Goal: Task Accomplishment & Management: Use online tool/utility

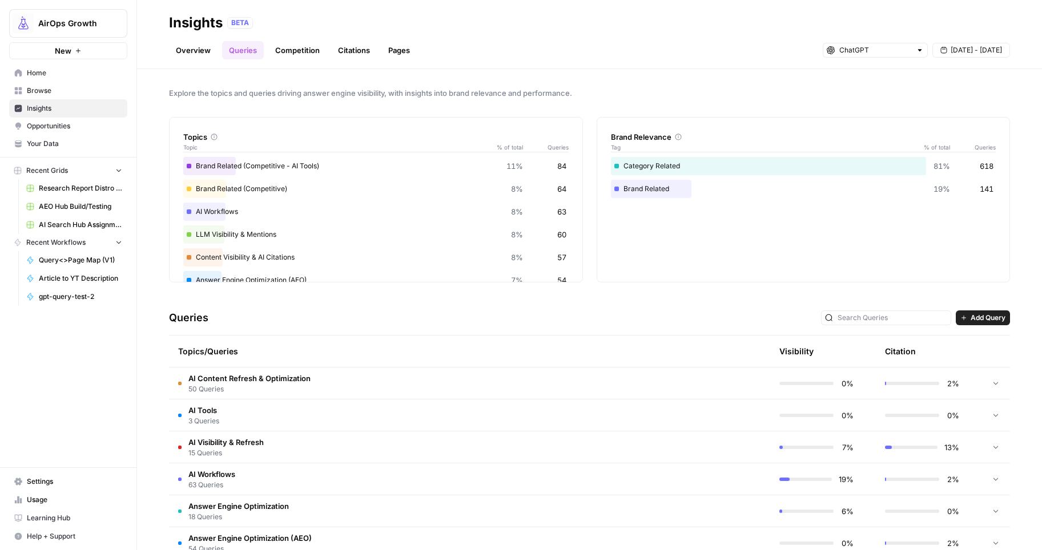
scroll to position [1, 0]
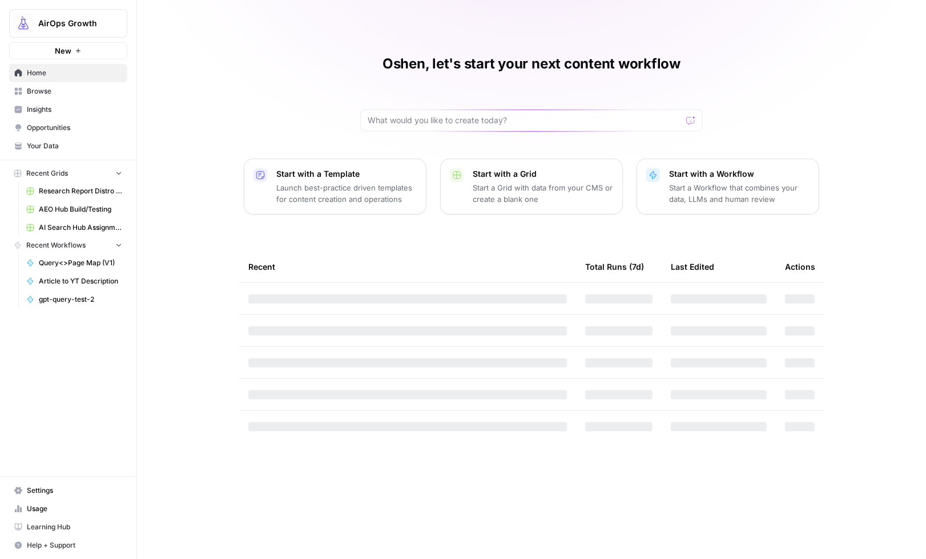
click at [54, 91] on span "Browse" at bounding box center [74, 91] width 95 height 10
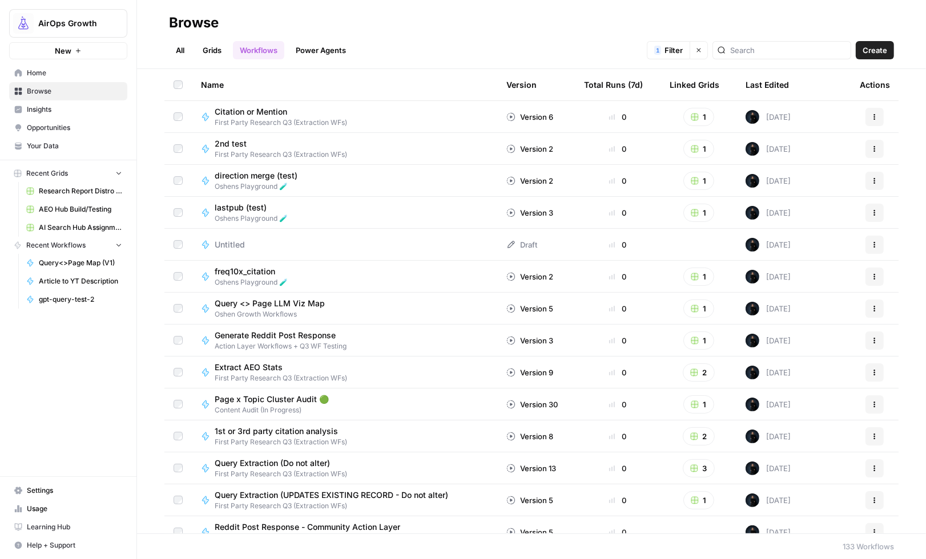
click at [183, 48] on link "All" at bounding box center [180, 50] width 22 height 18
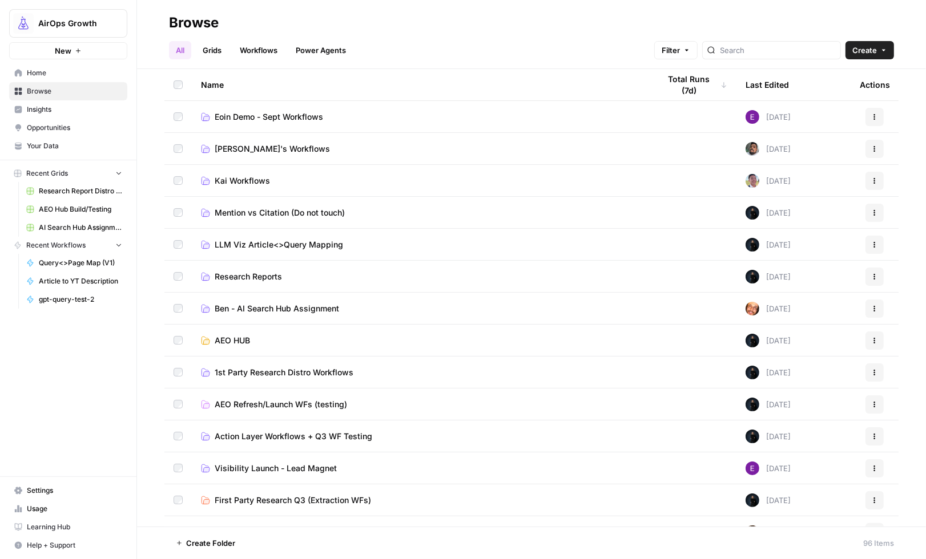
click at [266, 275] on span "Research Reports" at bounding box center [248, 276] width 67 height 11
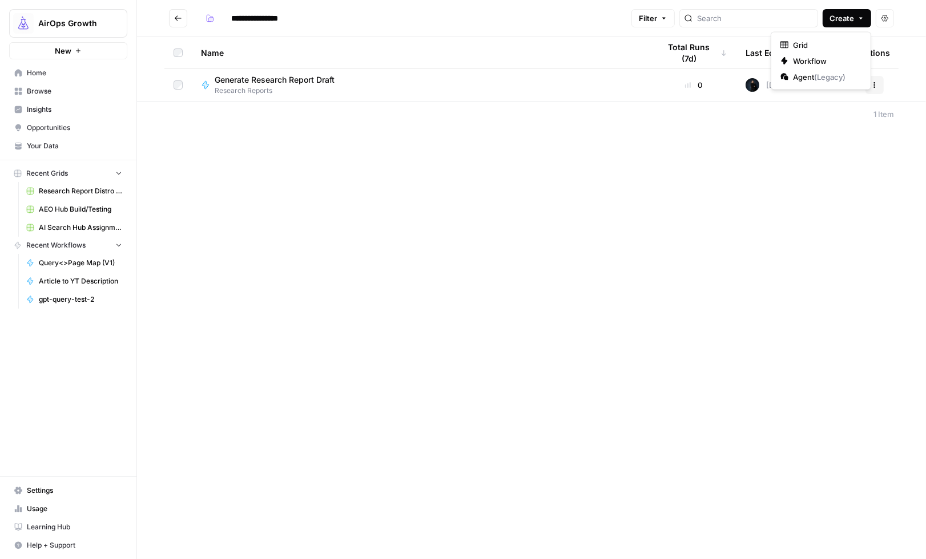
click at [860, 15] on icon "button" at bounding box center [860, 18] width 7 height 7
click at [807, 59] on span "Workflow" at bounding box center [825, 60] width 64 height 11
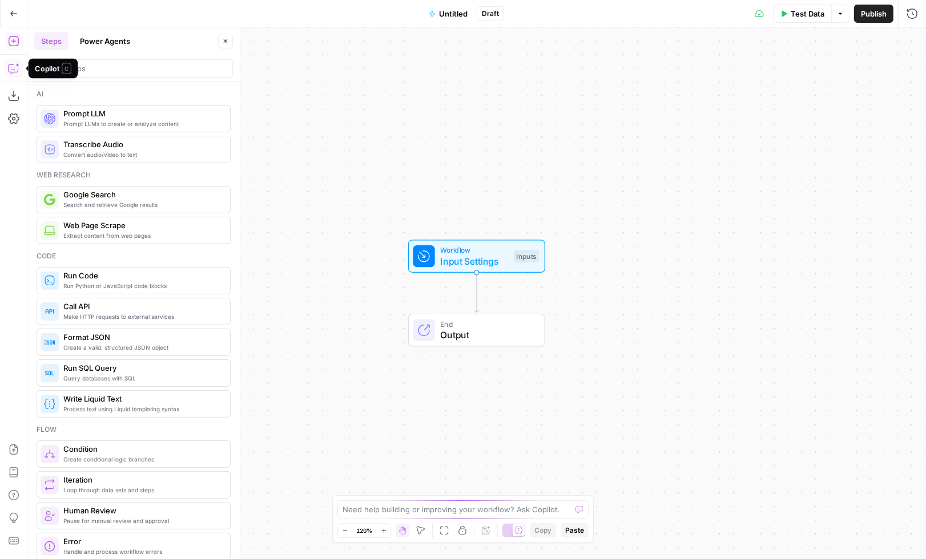
click at [15, 69] on icon "button" at bounding box center [13, 68] width 11 height 11
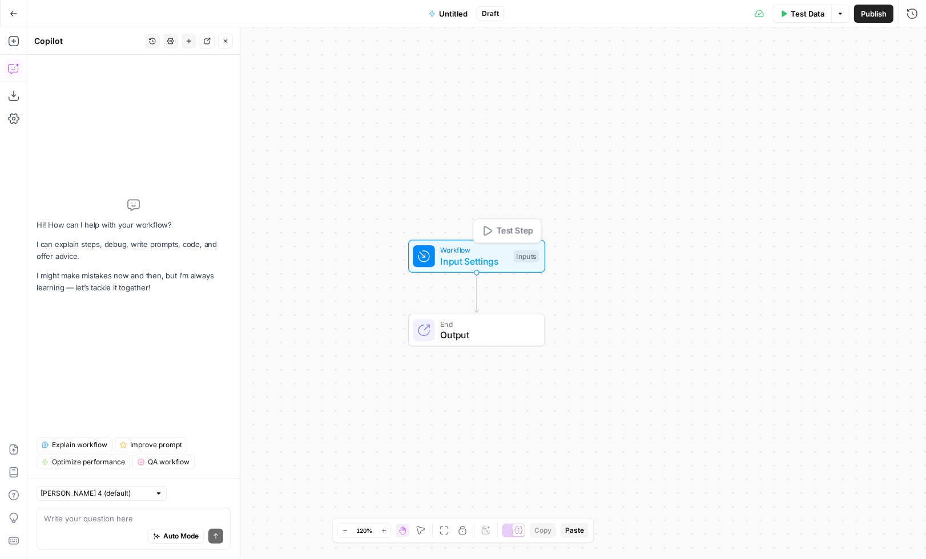
click at [465, 265] on span "Input Settings" at bounding box center [474, 262] width 68 height 14
click at [752, 79] on span "Add Field" at bounding box center [767, 77] width 33 height 11
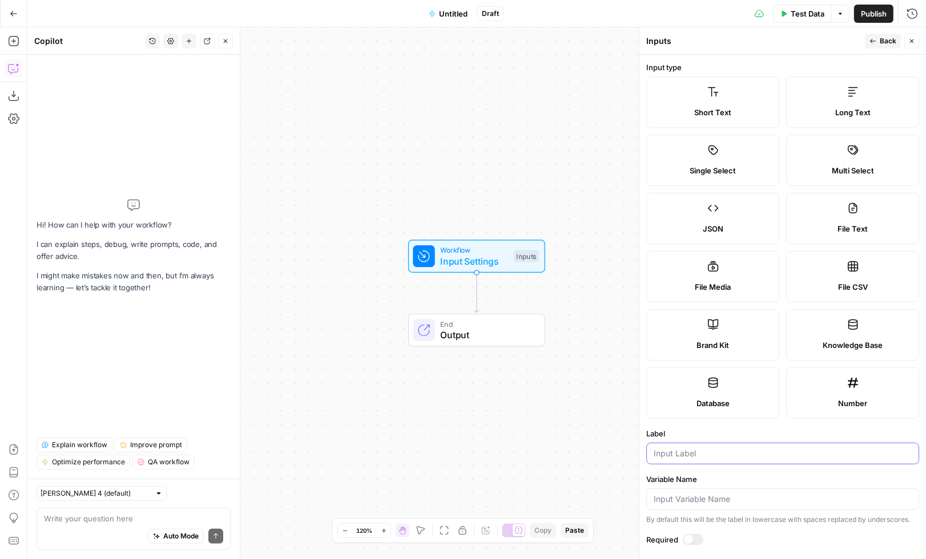
click at [669, 454] on input "Label" at bounding box center [783, 453] width 258 height 11
type input "research report"
drag, startPoint x: 19, startPoint y: 37, endPoint x: 23, endPoint y: 50, distance: 13.7
click at [19, 37] on icon "button" at bounding box center [13, 40] width 11 height 11
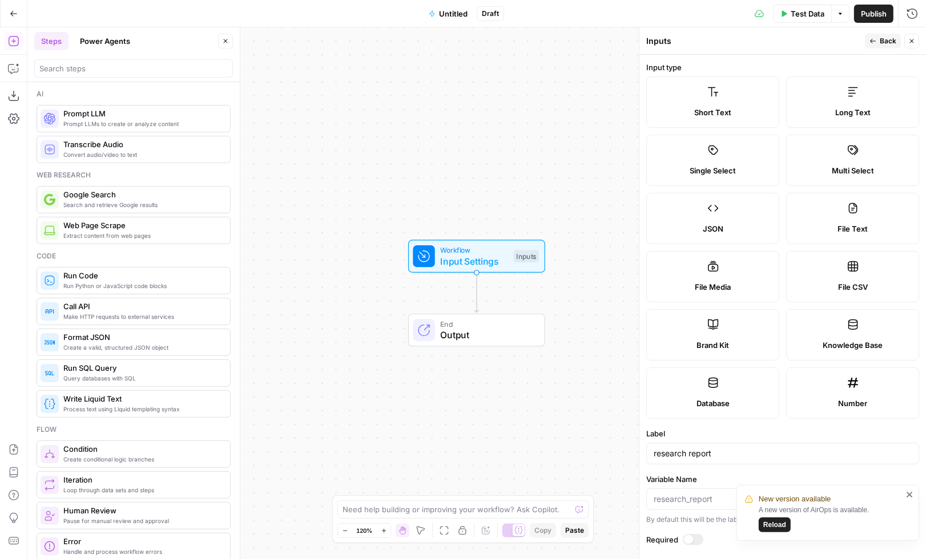
click at [87, 114] on span "Prompt LLM" at bounding box center [142, 113] width 158 height 11
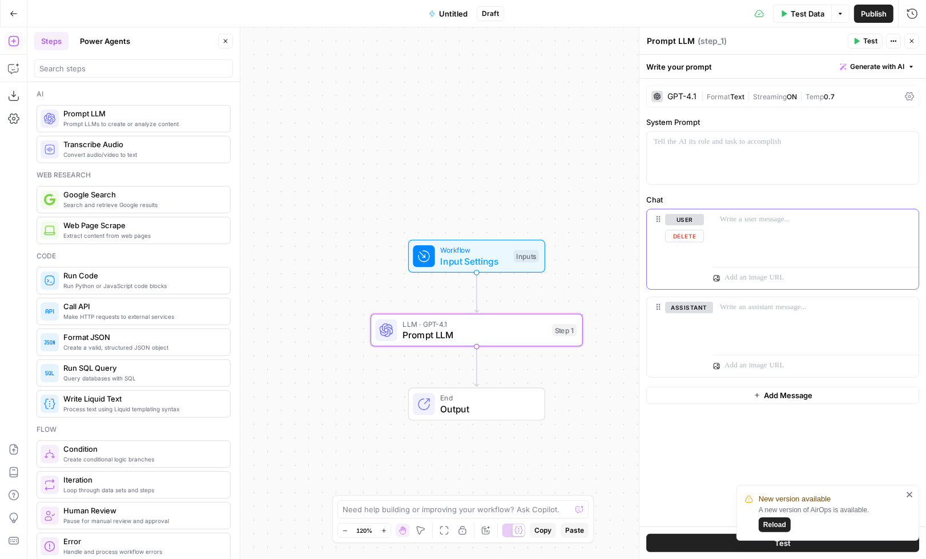
click at [767, 240] on div at bounding box center [815, 235] width 205 height 53
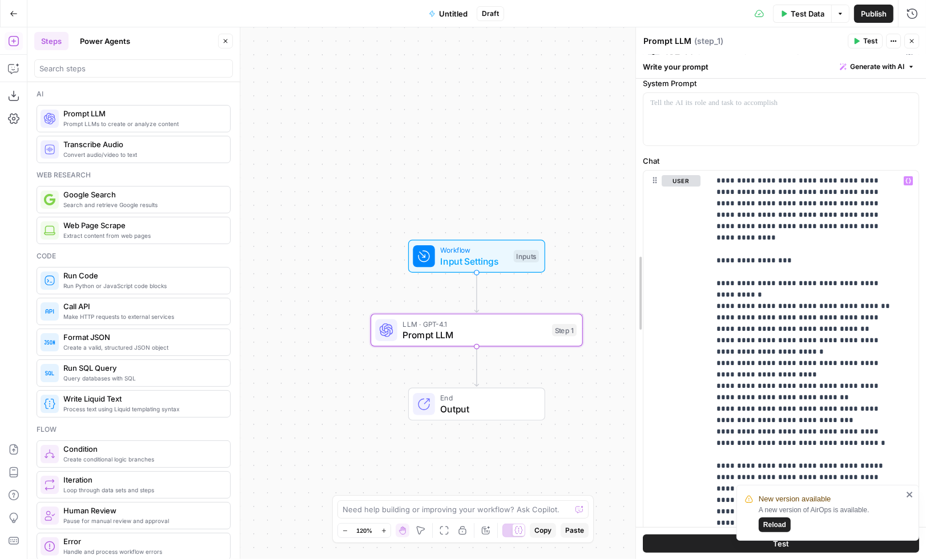
scroll to position [72, 0]
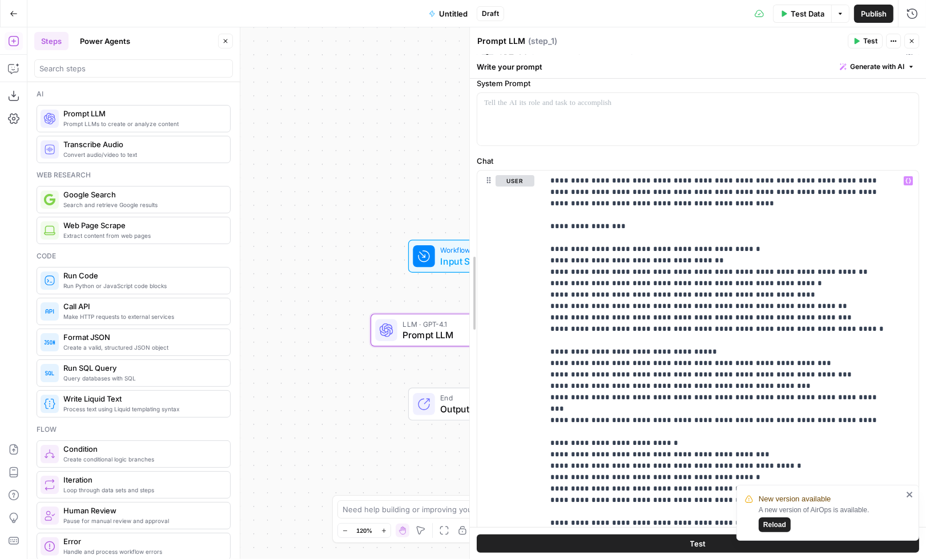
drag, startPoint x: 639, startPoint y: 281, endPoint x: 408, endPoint y: 273, distance: 230.7
click at [408, 273] on body "New version available A new version of AirOps is available. Reload AirOps Growt…" at bounding box center [463, 279] width 926 height 559
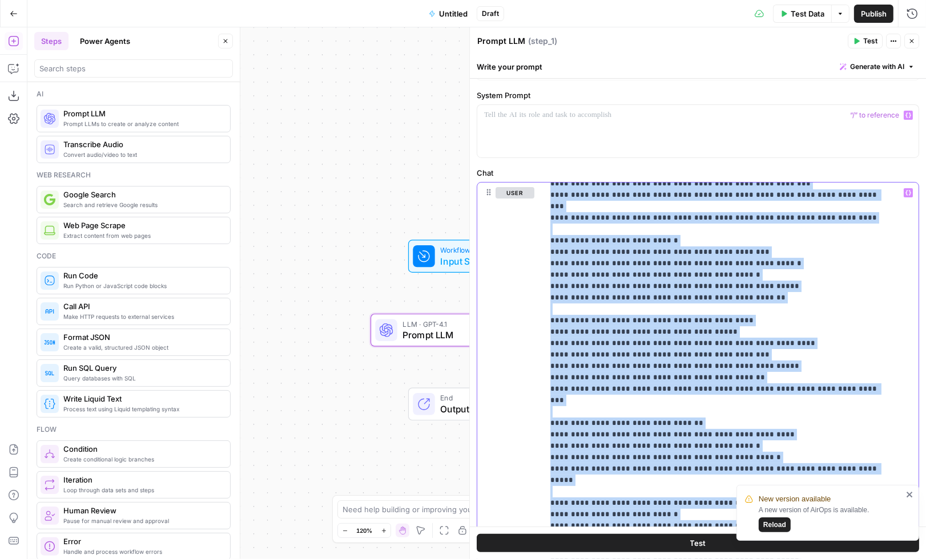
scroll to position [0, 0]
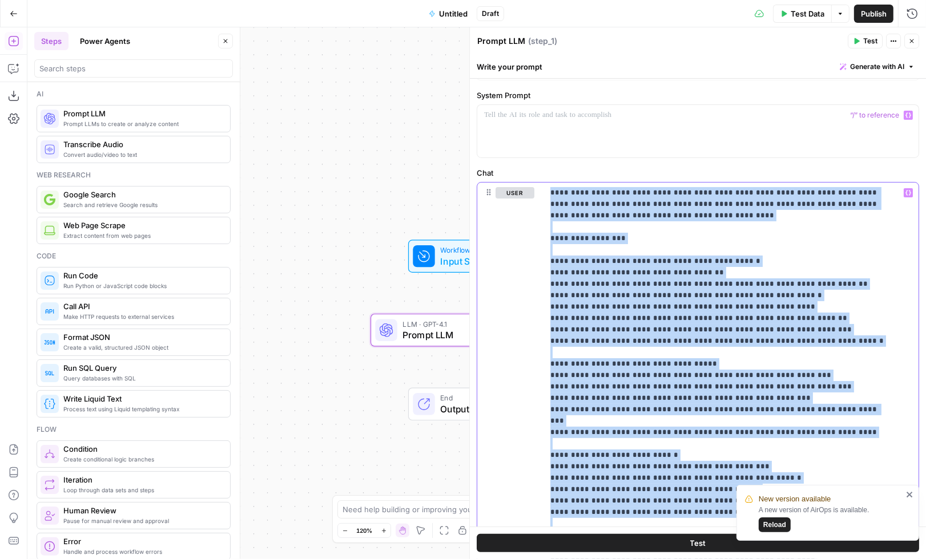
drag, startPoint x: 577, startPoint y: 313, endPoint x: 559, endPoint y: 147, distance: 167.1
click at [0, 0] on form "**********" at bounding box center [0, 0] width 0 height 0
copy p "**********"
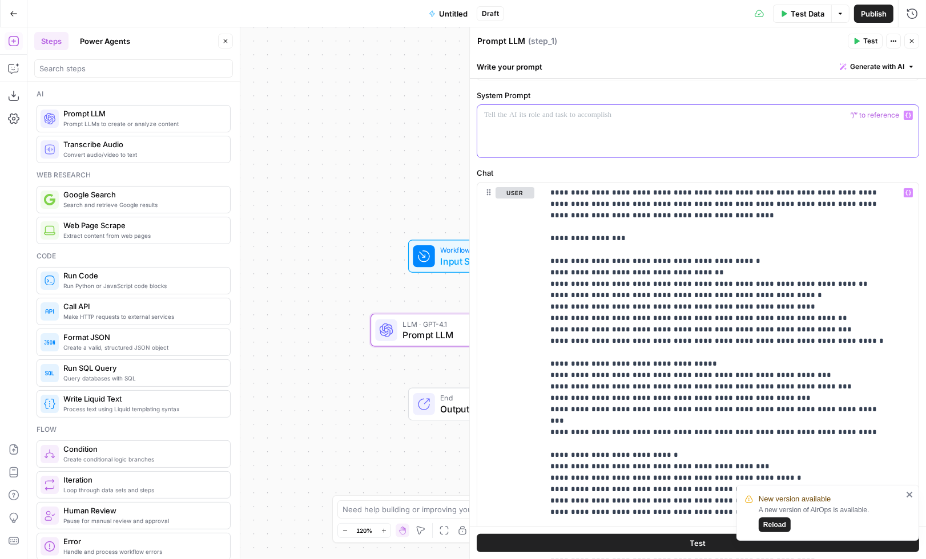
click at [574, 124] on div at bounding box center [697, 131] width 441 height 53
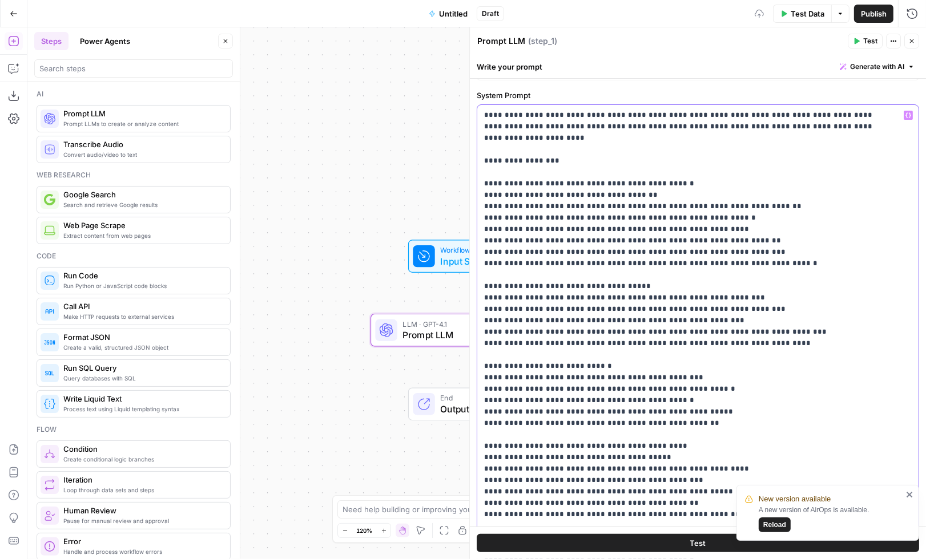
drag, startPoint x: 580, startPoint y: 115, endPoint x: 604, endPoint y: 123, distance: 25.1
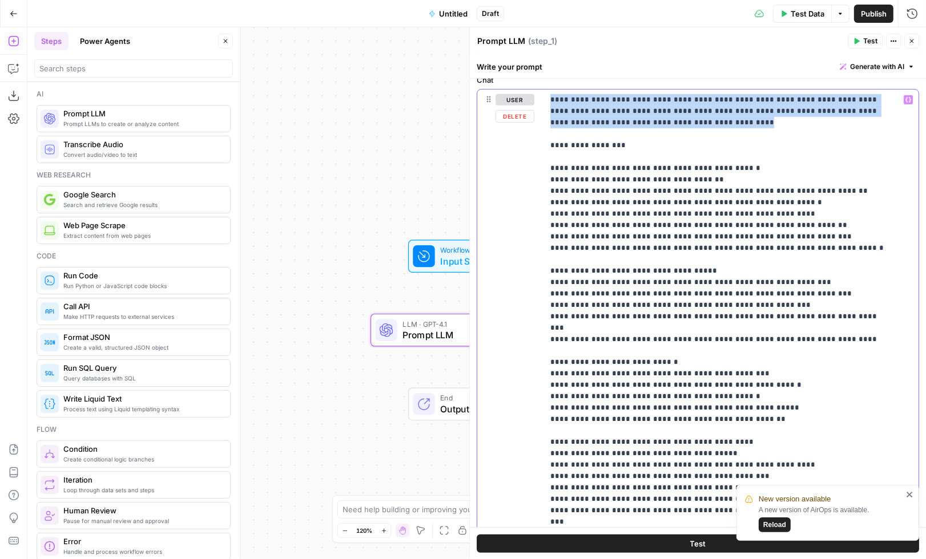
drag, startPoint x: 704, startPoint y: 124, endPoint x: 547, endPoint y: 97, distance: 159.3
click at [547, 97] on div "**********" at bounding box center [725, 322] width 365 height 465
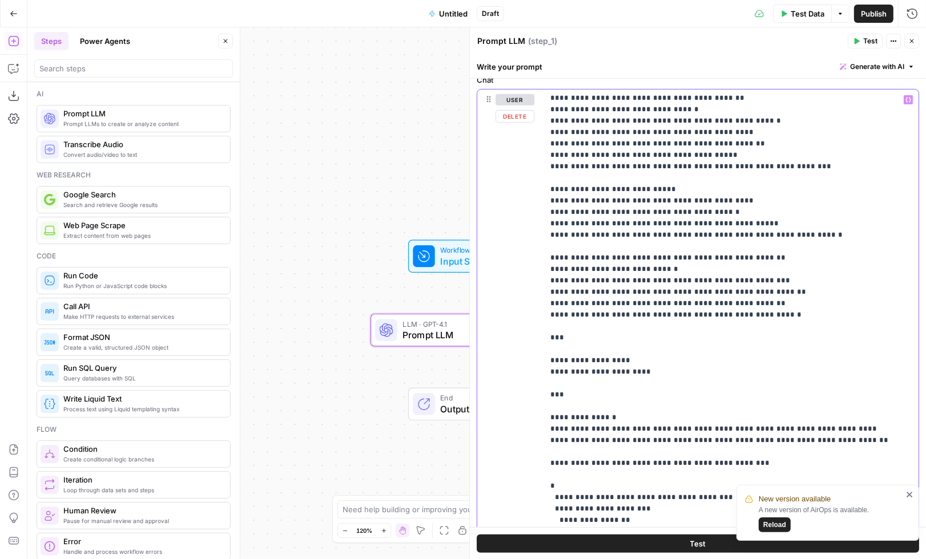
scroll to position [861, 0]
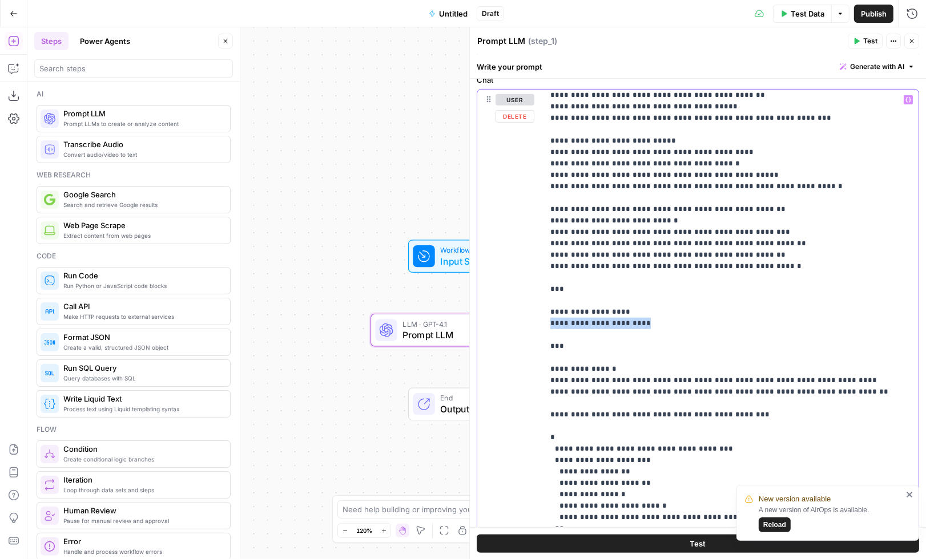
drag, startPoint x: 645, startPoint y: 276, endPoint x: 540, endPoint y: 274, distance: 105.1
click at [540, 274] on div "**********" at bounding box center [697, 336] width 441 height 492
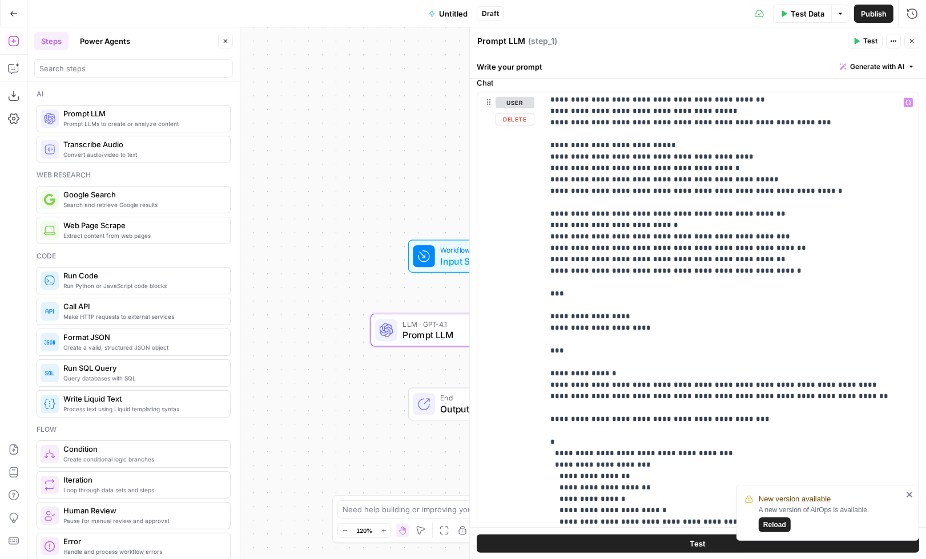
drag, startPoint x: 543, startPoint y: 281, endPoint x: 672, endPoint y: 288, distance: 129.2
click at [672, 288] on div "**********" at bounding box center [697, 338] width 441 height 492
drag, startPoint x: 648, startPoint y: 287, endPoint x: 535, endPoint y: 281, distance: 113.7
click at [535, 281] on div "**********" at bounding box center [697, 338] width 441 height 492
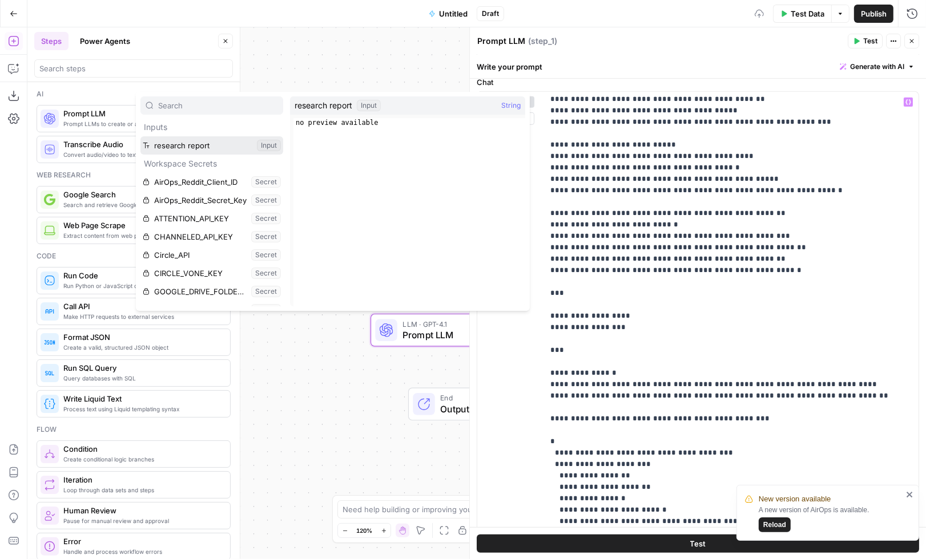
click at [226, 149] on button "Select variable research report" at bounding box center [211, 145] width 143 height 18
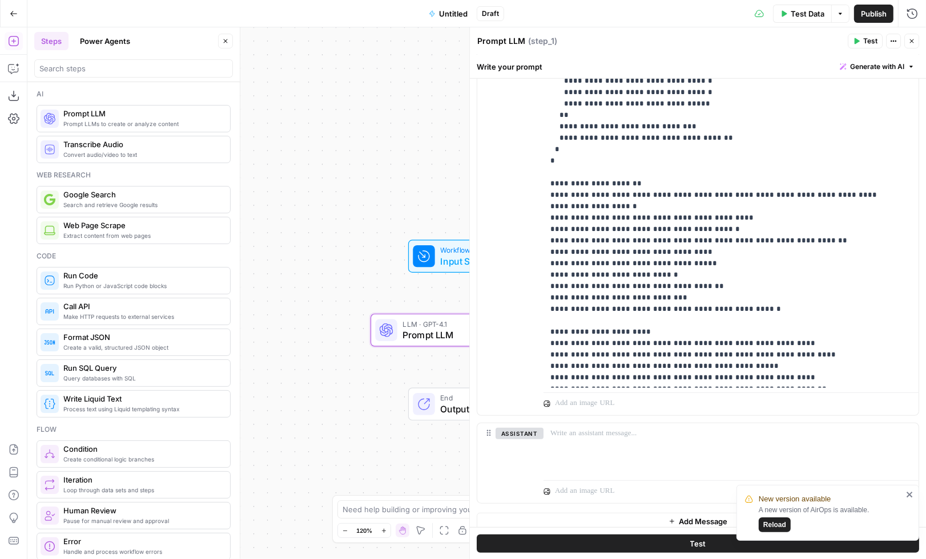
scroll to position [737, 0]
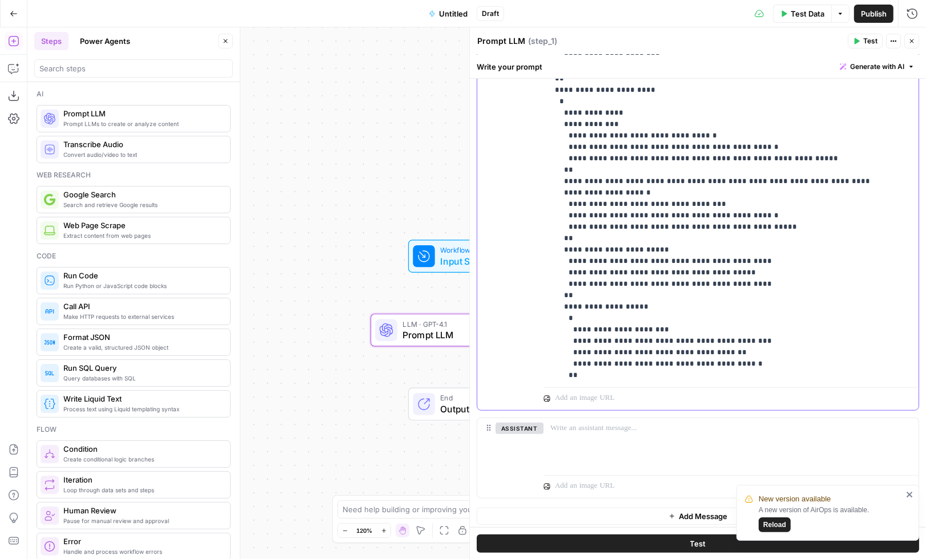
scroll to position [2185, 0]
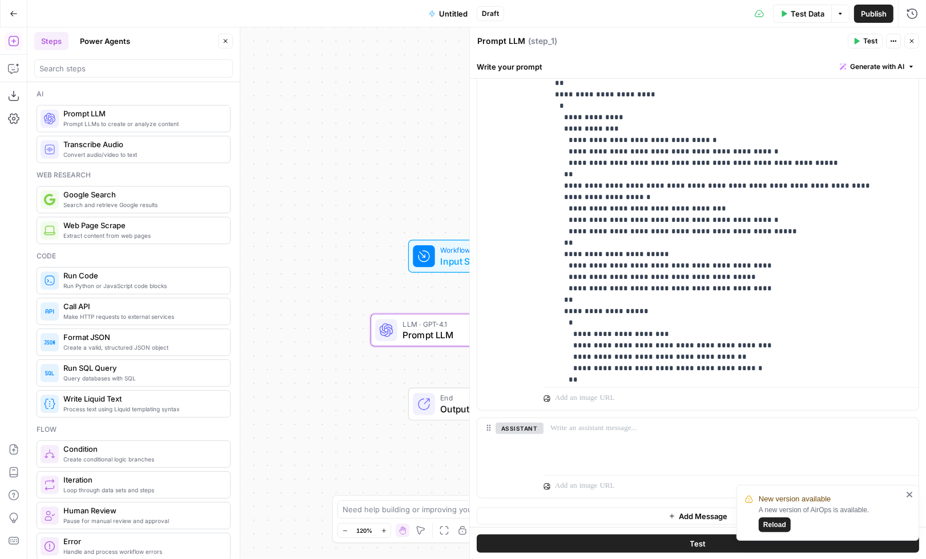
click at [492, 41] on textarea "Prompt LLM" at bounding box center [501, 40] width 48 height 11
click at [492, 40] on textarea "Prompt LLM" at bounding box center [501, 40] width 48 height 11
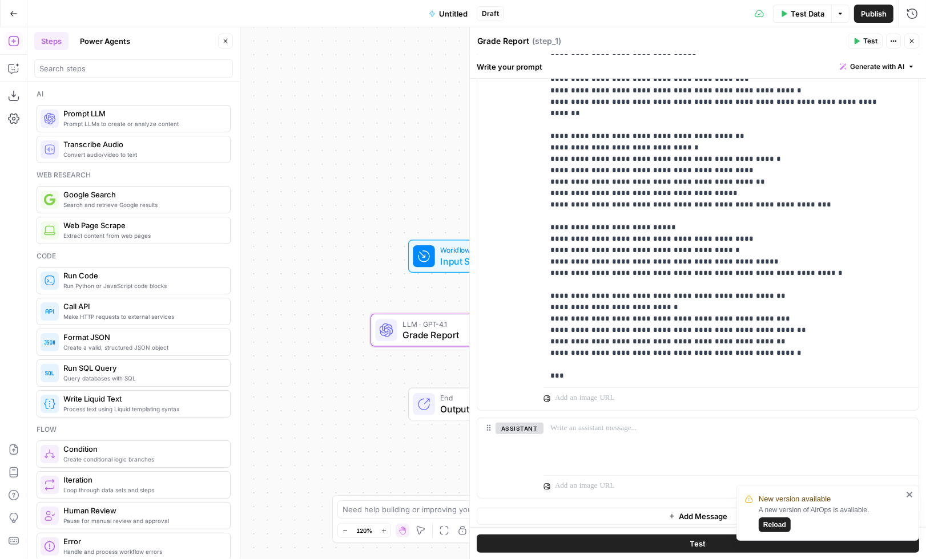
scroll to position [0, 0]
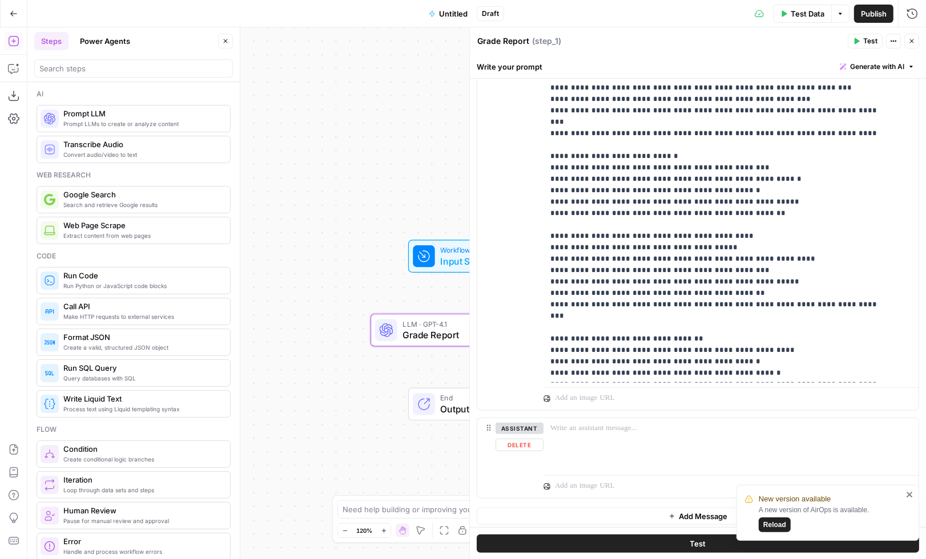
type textarea "Grade Report"
drag, startPoint x: 512, startPoint y: 447, endPoint x: 529, endPoint y: 430, distance: 23.8
click at [512, 447] on button "Delete" at bounding box center [519, 445] width 48 height 13
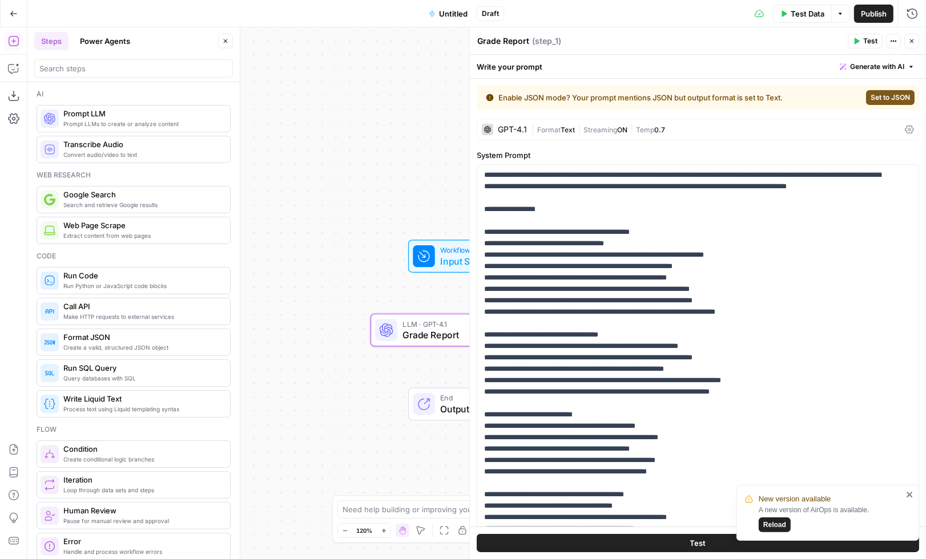
click at [649, 130] on span "Temp" at bounding box center [645, 130] width 18 height 9
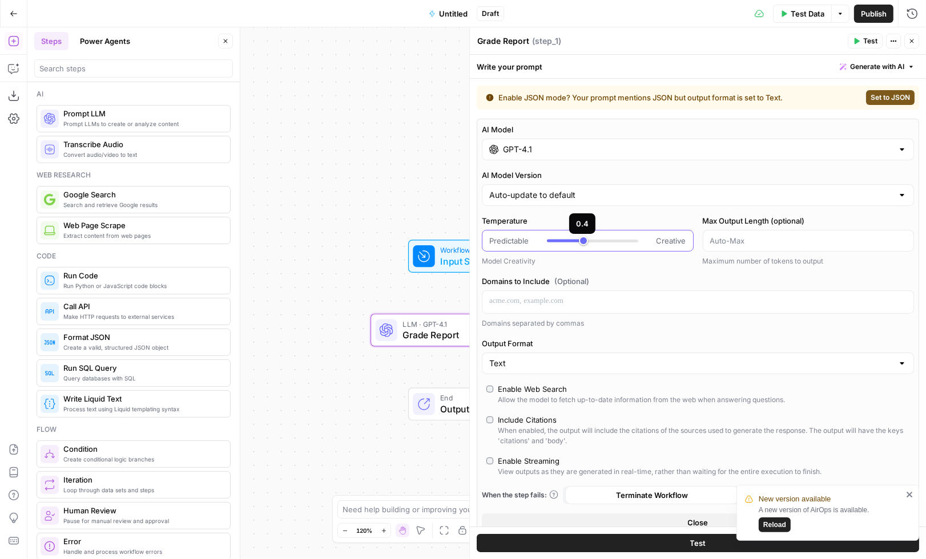
click at [578, 239] on div at bounding box center [592, 240] width 91 height 11
click at [575, 240] on div at bounding box center [565, 241] width 37 height 3
type input "***"
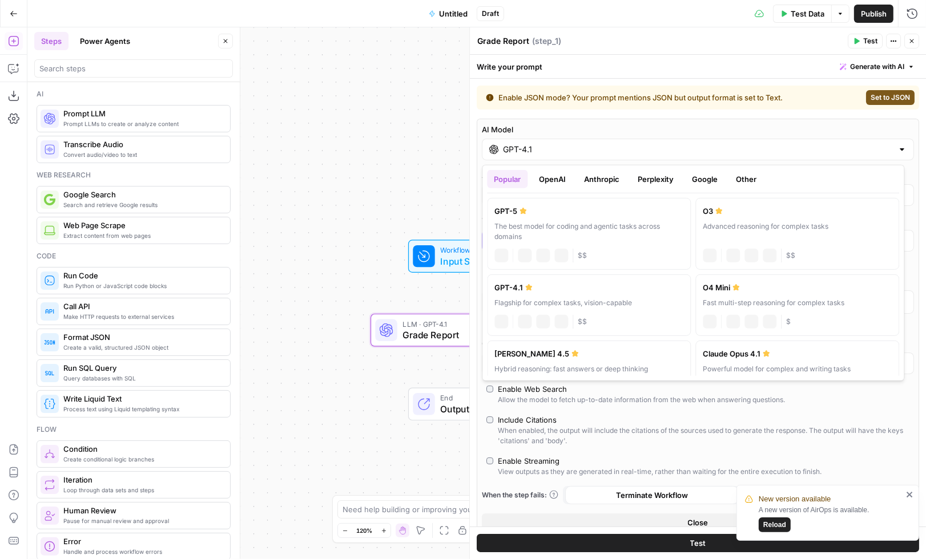
click at [534, 152] on input "GPT-4.1" at bounding box center [698, 149] width 390 height 11
click at [558, 228] on div "The best model for coding and agentic tasks across domains" at bounding box center [588, 231] width 189 height 21
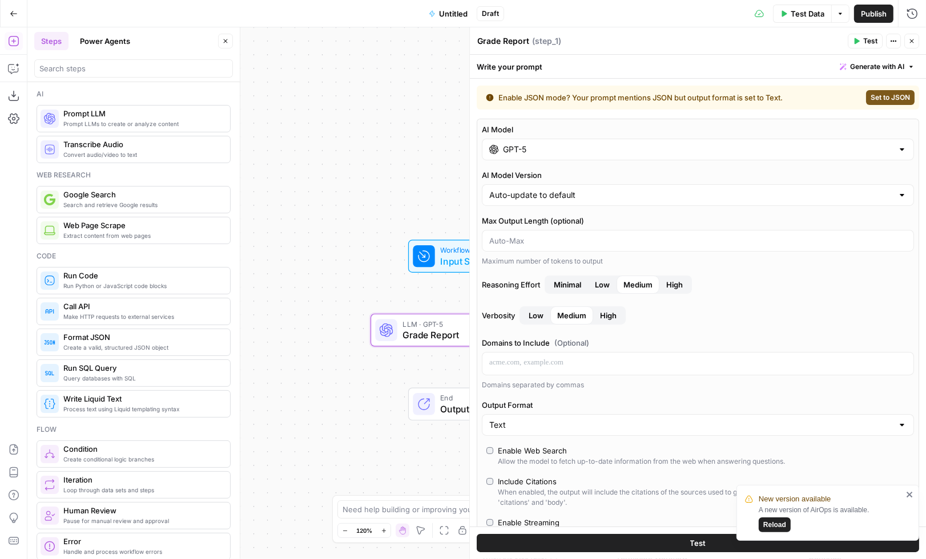
click at [501, 160] on div "GPT-5" at bounding box center [698, 150] width 432 height 22
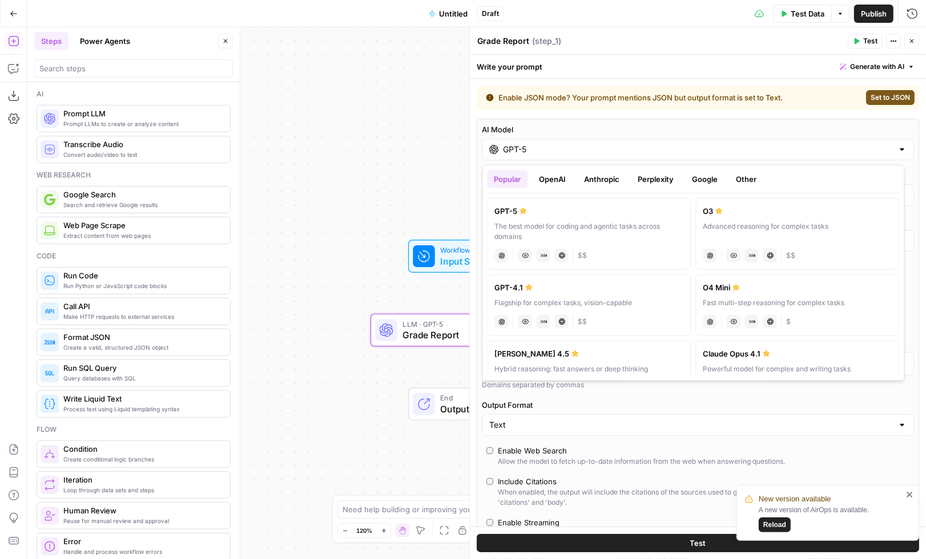
click at [579, 292] on div "GPT-4.1" at bounding box center [588, 287] width 189 height 11
type input "GPT-4.1"
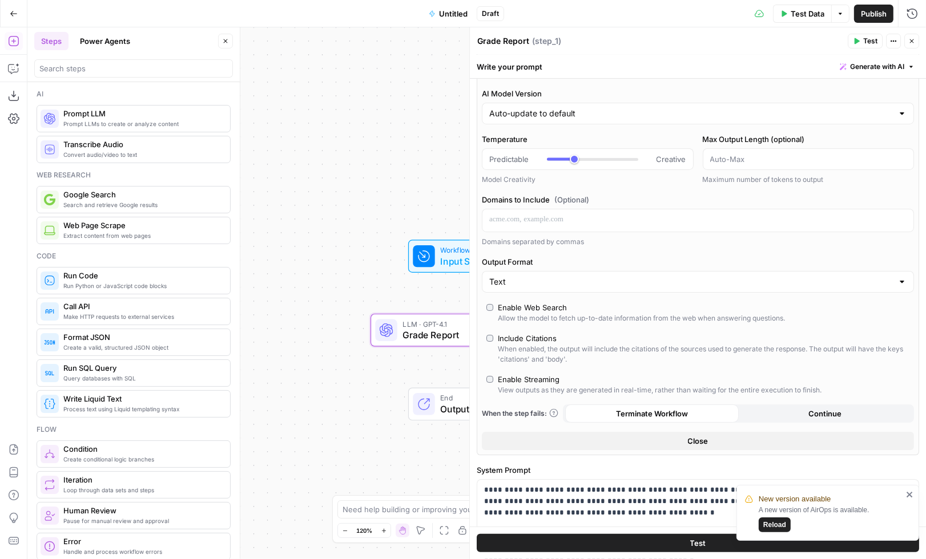
scroll to position [96, 0]
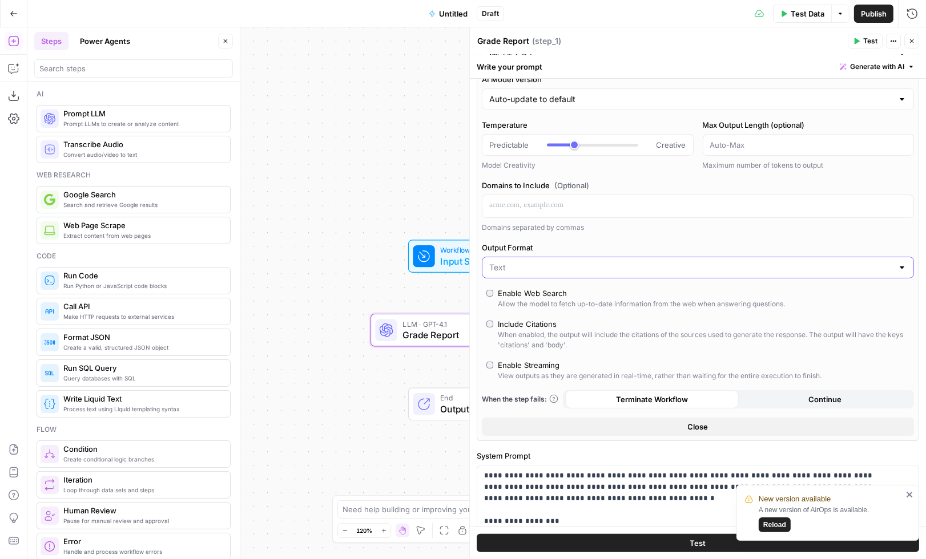
drag, startPoint x: 549, startPoint y: 265, endPoint x: 539, endPoint y: 273, distance: 12.6
click at [548, 265] on input "Output Format" at bounding box center [691, 267] width 404 height 11
click at [526, 308] on span "JSON" at bounding box center [690, 312] width 398 height 11
type input "JSON"
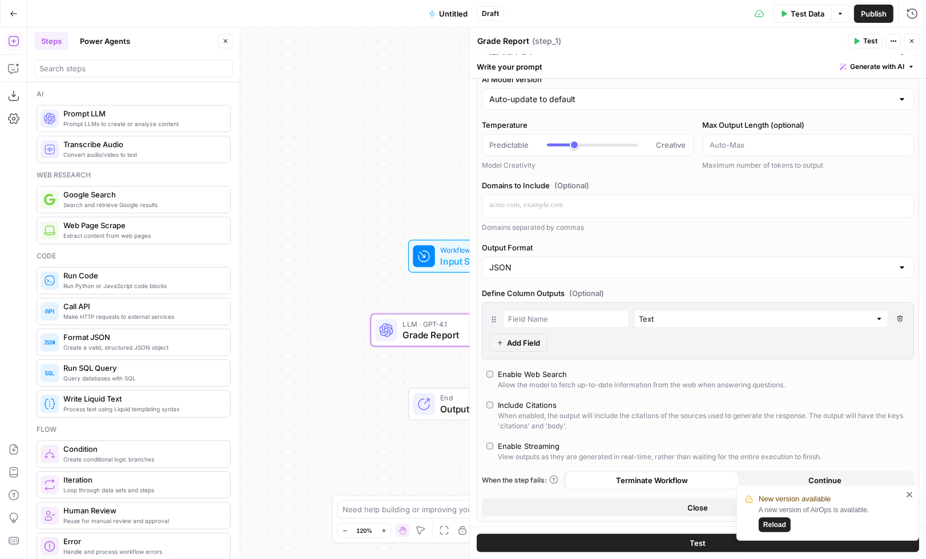
scroll to position [63, 0]
click at [909, 41] on icon "button" at bounding box center [911, 41] width 7 height 7
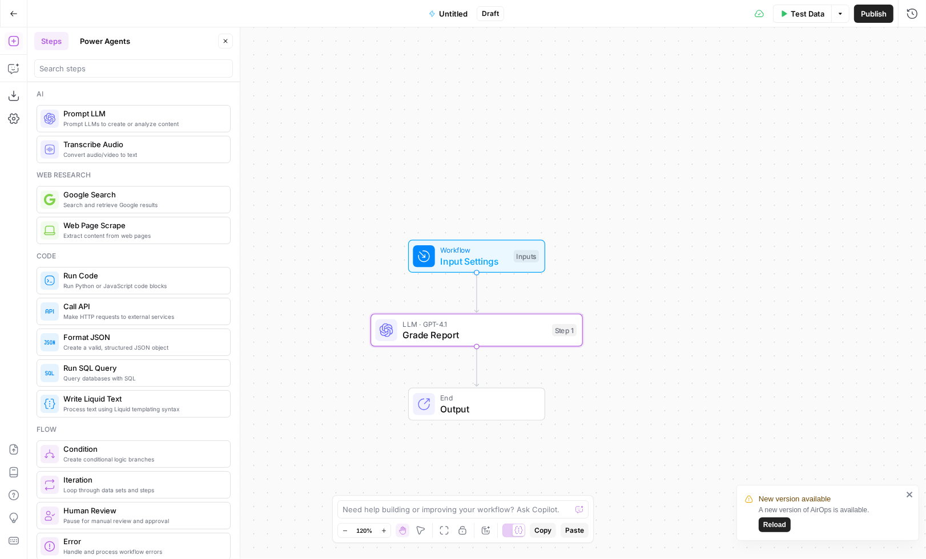
click at [449, 14] on span "Untitled" at bounding box center [453, 13] width 29 height 11
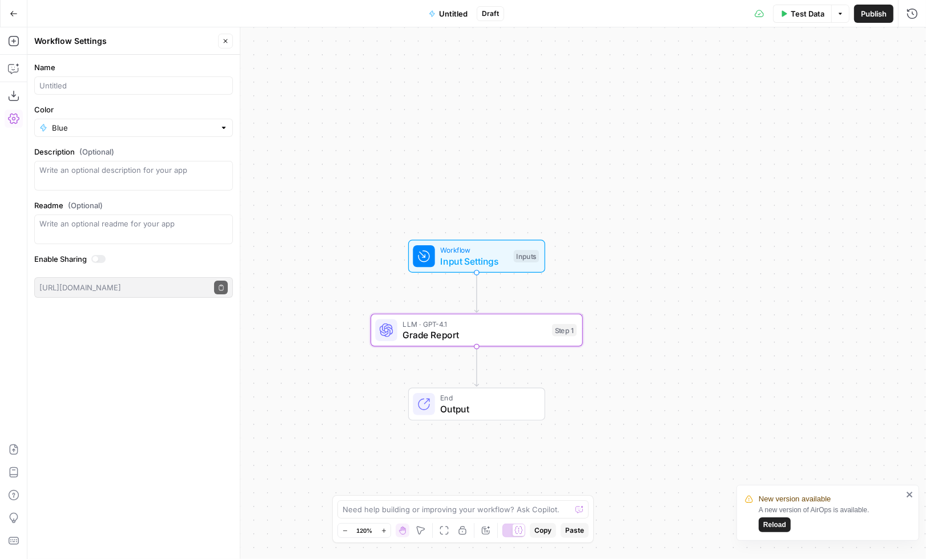
drag, startPoint x: 157, startPoint y: 74, endPoint x: 154, endPoint y: 80, distance: 7.2
click at [157, 74] on div "Name" at bounding box center [133, 78] width 199 height 33
click at [154, 80] on input "Name" at bounding box center [136, 85] width 184 height 11
type input "Report Grader"
click at [412, 327] on span "LLM · GPT-4.1" at bounding box center [474, 324] width 144 height 11
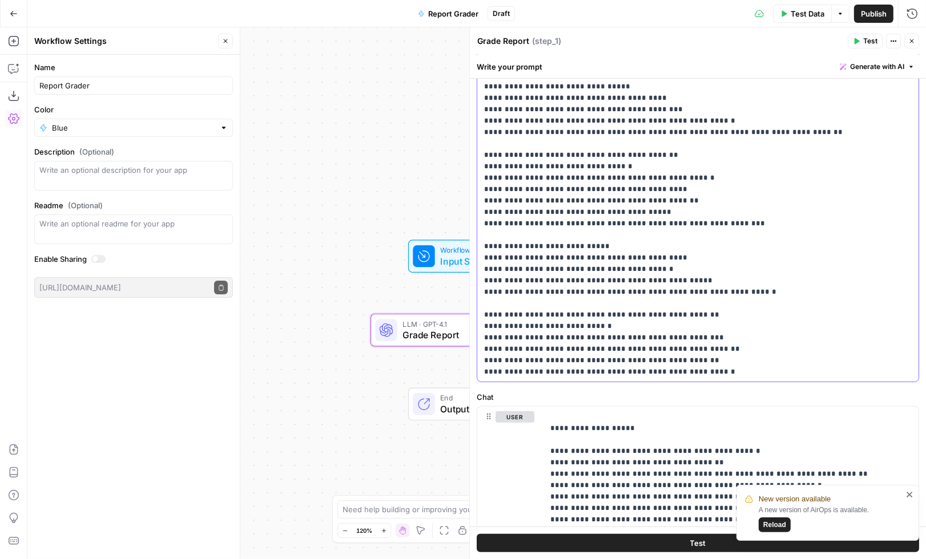
scroll to position [226, 0]
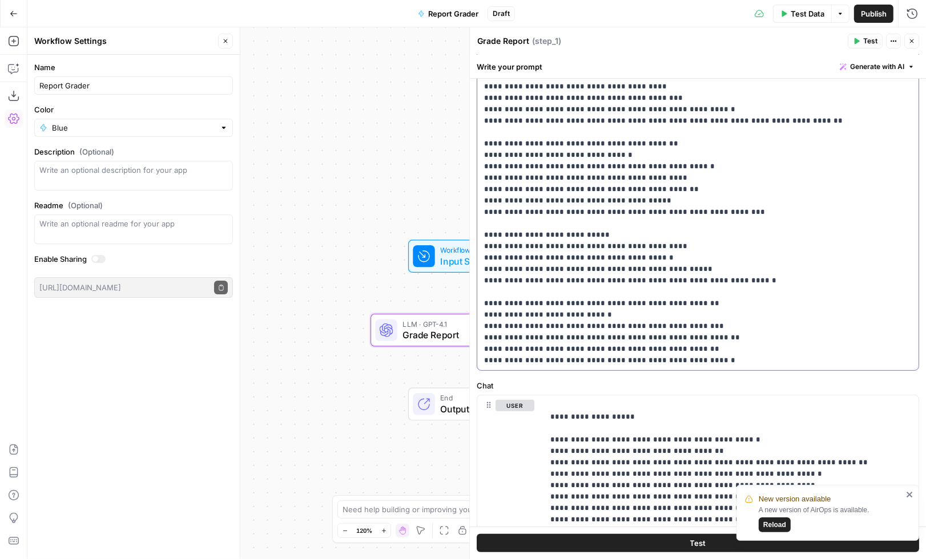
drag, startPoint x: 485, startPoint y: 140, endPoint x: 719, endPoint y: 363, distance: 323.0
copy p "**********"
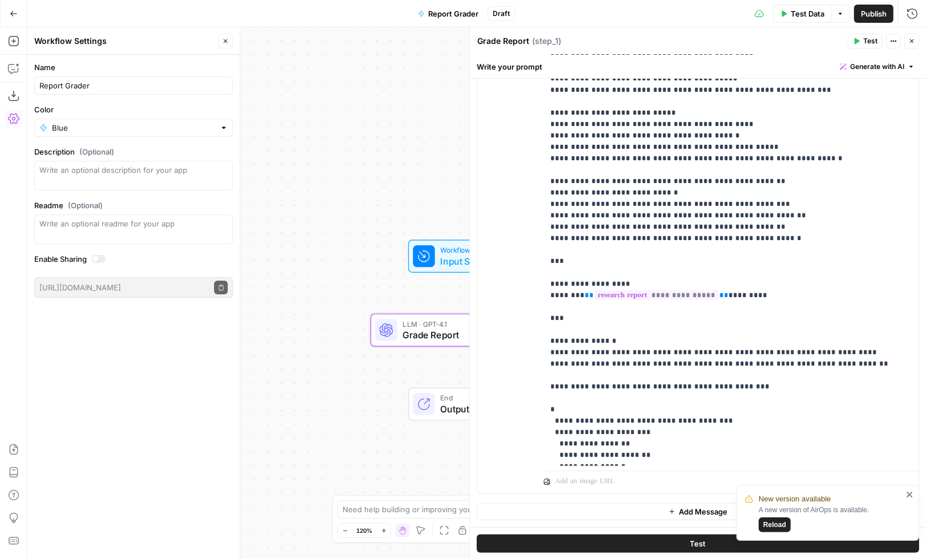
scroll to position [820, 0]
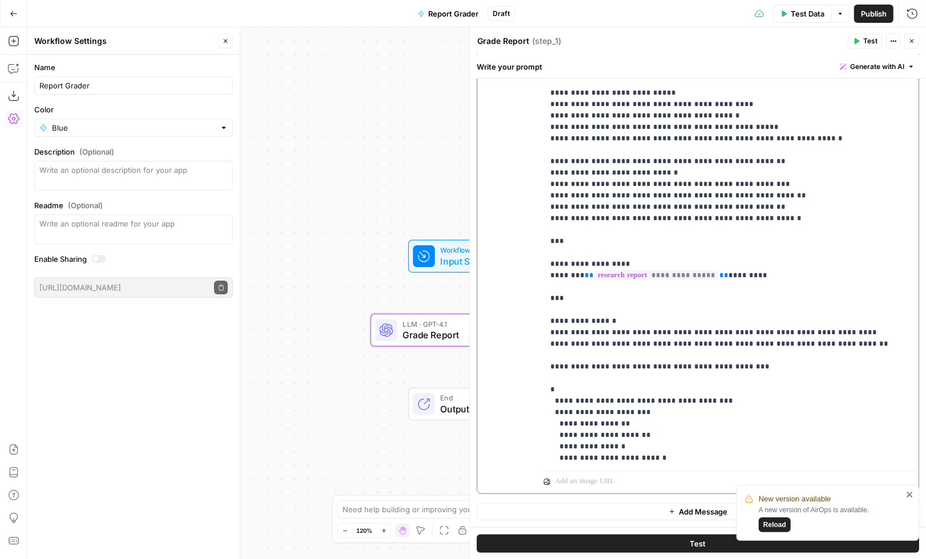
drag, startPoint x: 550, startPoint y: 274, endPoint x: 807, endPoint y: 305, distance: 258.1
copy p "**********"
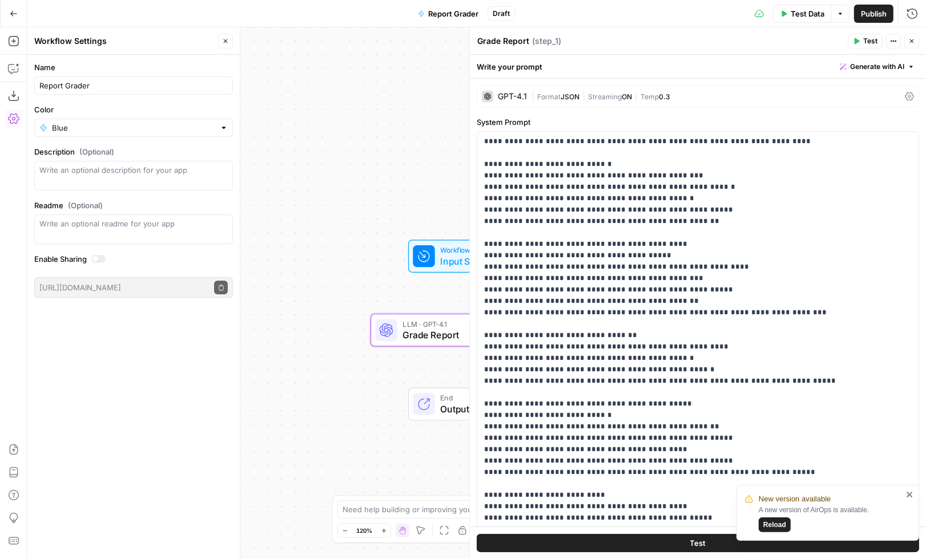
scroll to position [68, 0]
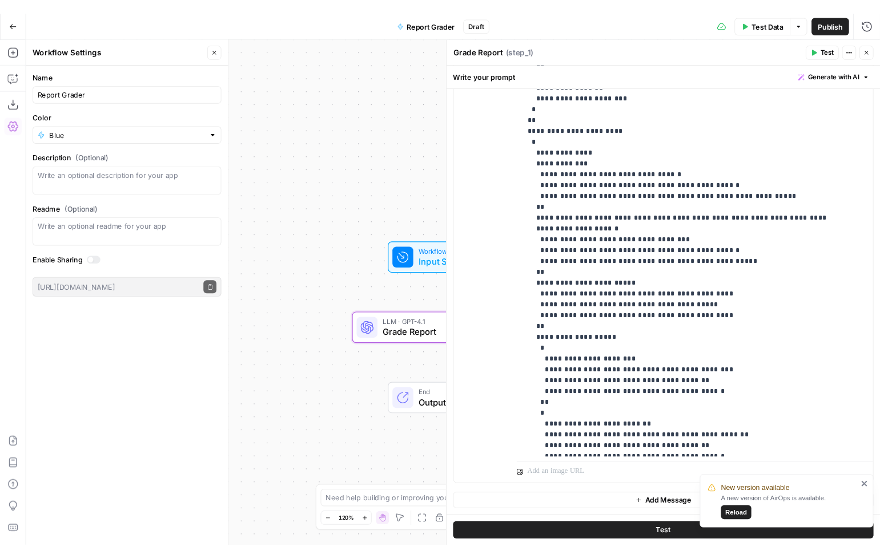
scroll to position [2935, 0]
